Goal: Find specific page/section: Find specific page/section

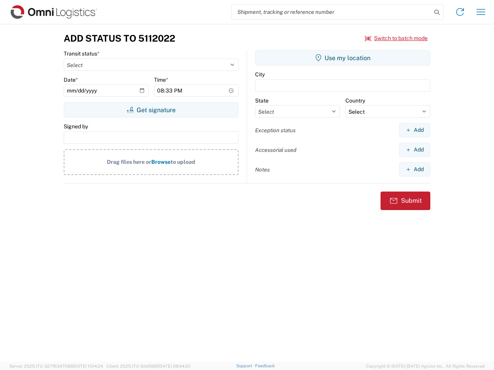
click at [331, 12] on input "search" at bounding box center [331, 12] width 200 height 15
click at [437, 12] on icon at bounding box center [436, 12] width 11 height 11
click at [460, 12] on icon at bounding box center [460, 12] width 12 height 12
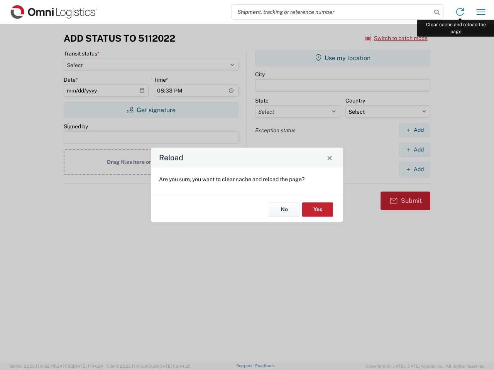
click at [481, 12] on div "Reload Are you sure, you want to clear cache and reload the page? No Yes" at bounding box center [247, 185] width 494 height 370
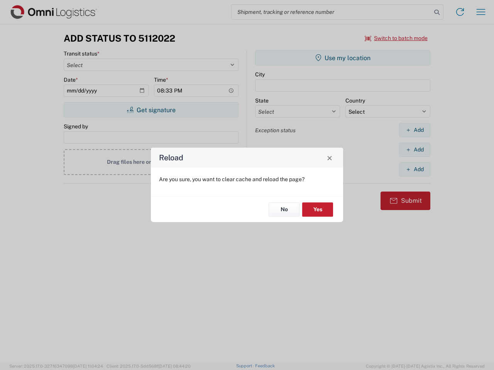
click at [396, 38] on div "Reload Are you sure, you want to clear cache and reload the page? No Yes" at bounding box center [247, 185] width 494 height 370
click at [151, 110] on div "Reload Are you sure, you want to clear cache and reload the page? No Yes" at bounding box center [247, 185] width 494 height 370
click at [343, 58] on div "Reload Are you sure, you want to clear cache and reload the page? No Yes" at bounding box center [247, 185] width 494 height 370
click at [414, 130] on div "Reload Are you sure, you want to clear cache and reload the page? No Yes" at bounding box center [247, 185] width 494 height 370
click at [414, 150] on div "Reload Are you sure, you want to clear cache and reload the page? No Yes" at bounding box center [247, 185] width 494 height 370
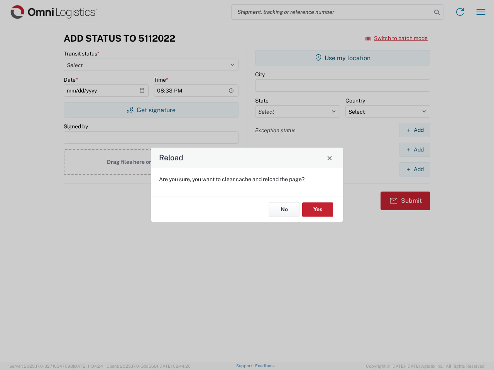
click at [414, 169] on div "Reload Are you sure, you want to clear cache and reload the page? No Yes" at bounding box center [247, 185] width 494 height 370
